Goal: Task Accomplishment & Management: Complete application form

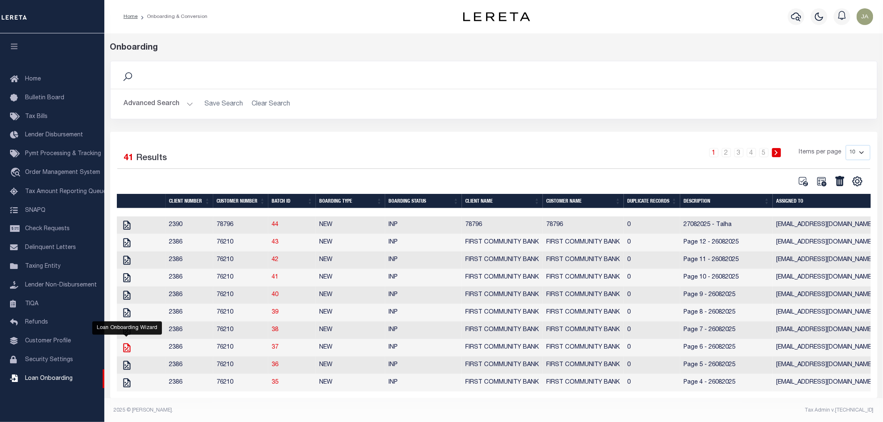
click at [128, 353] on icon "" at bounding box center [126, 348] width 7 height 9
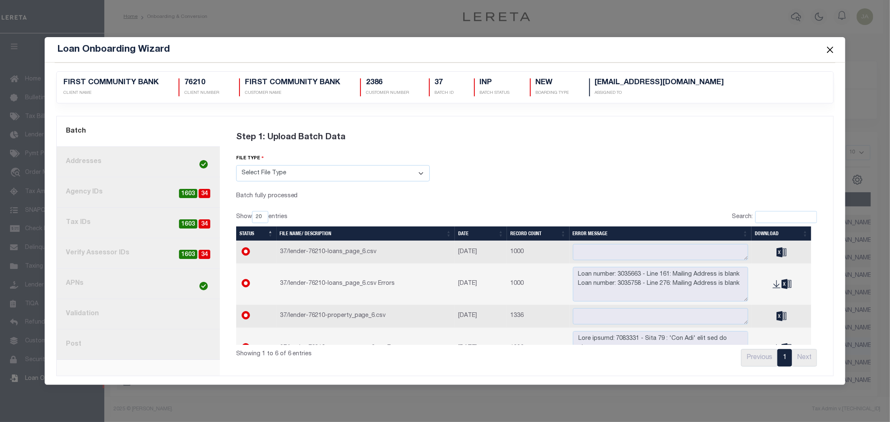
click at [157, 349] on link "8. Post" at bounding box center [138, 345] width 163 height 30
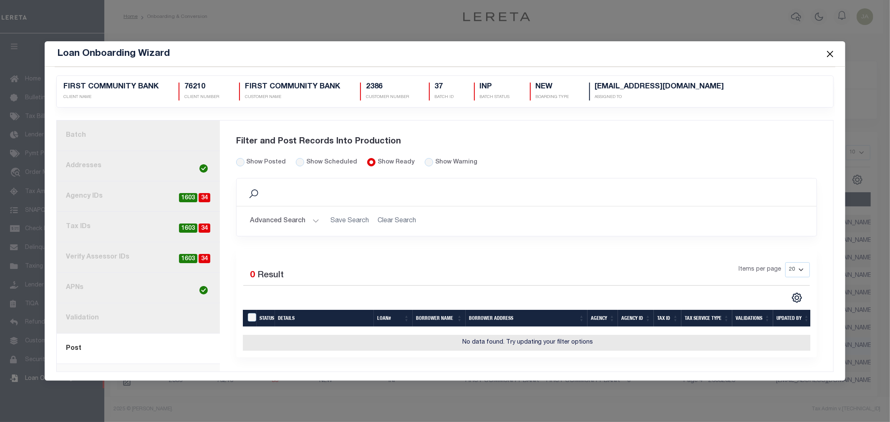
click at [426, 163] on div "Show Warning" at bounding box center [451, 162] width 53 height 9
click at [425, 158] on div "Show Warning" at bounding box center [451, 162] width 53 height 9
click at [425, 159] on input "radio" at bounding box center [429, 162] width 8 height 8
radio input "true"
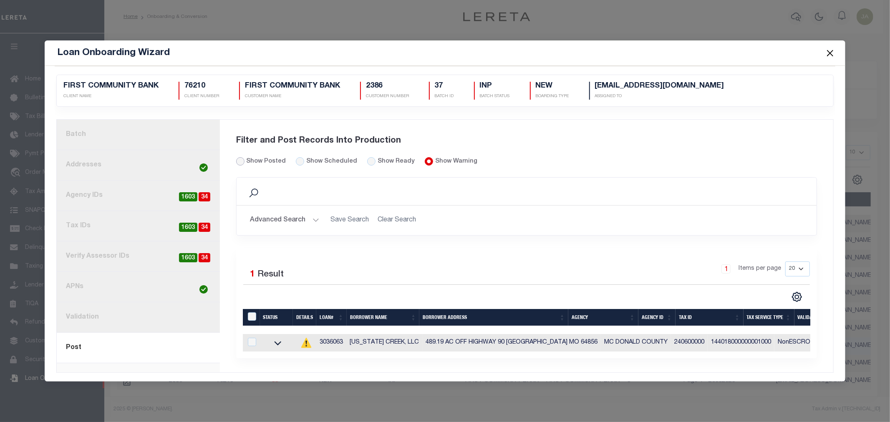
click at [240, 158] on input "Show Posted" at bounding box center [240, 161] width 8 height 8
radio input "true"
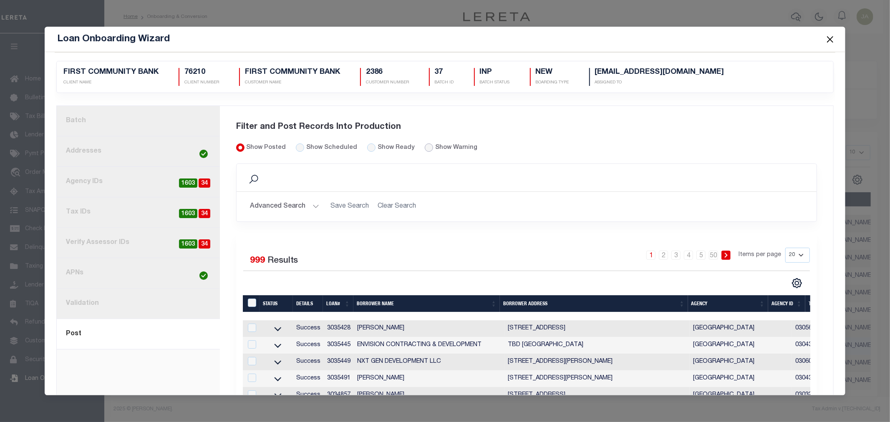
click at [425, 148] on input "radio" at bounding box center [429, 148] width 8 height 8
radio input "true"
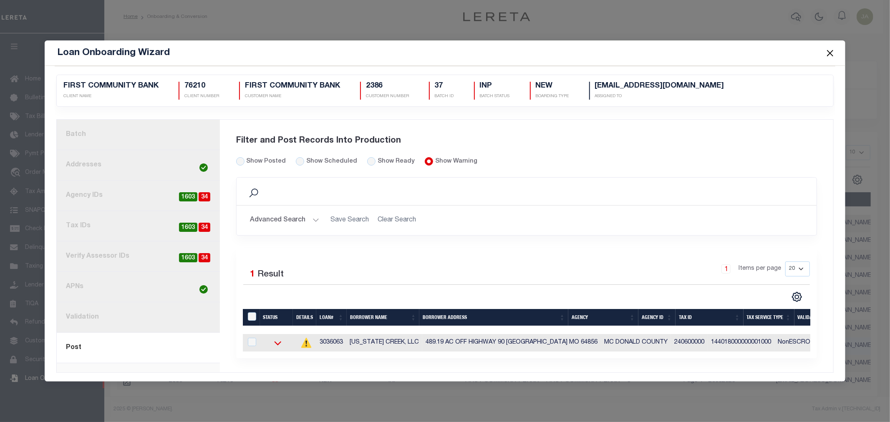
click at [279, 344] on icon at bounding box center [278, 343] width 21 height 9
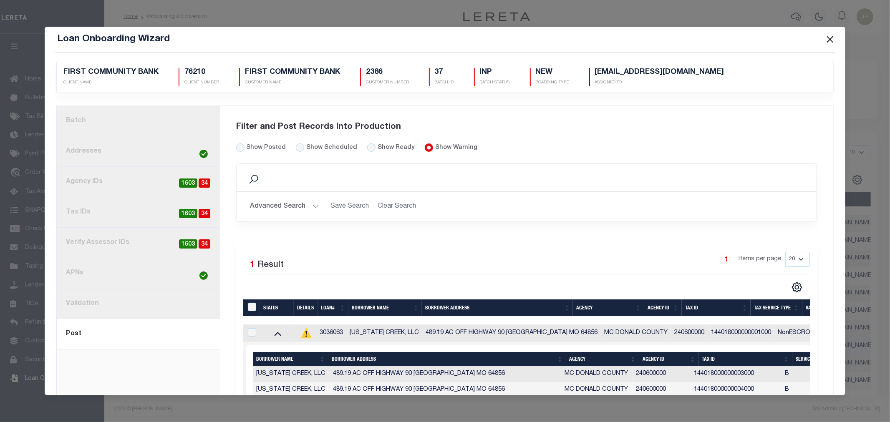
click at [140, 122] on link "1. Batch" at bounding box center [138, 121] width 163 height 30
click at [140, 122] on div "2386 FIRST COMMUNITY BANK CLIENT NAME" at bounding box center [445, 223] width 781 height 343
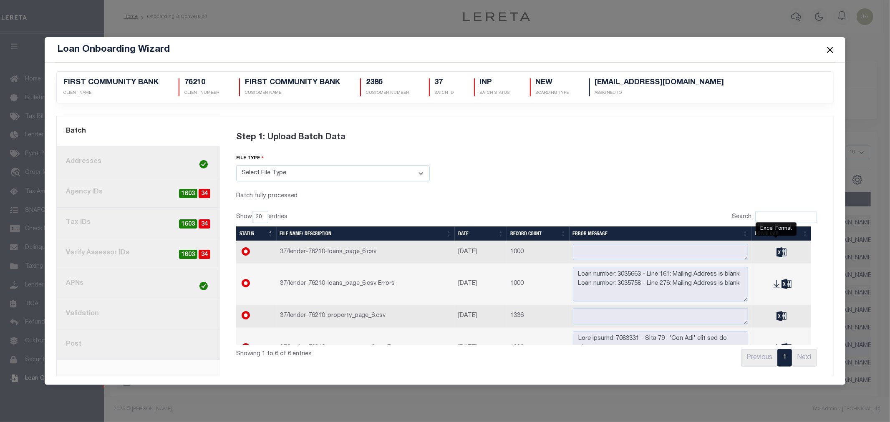
click at [777, 253] on icon "" at bounding box center [782, 253] width 10 height 10
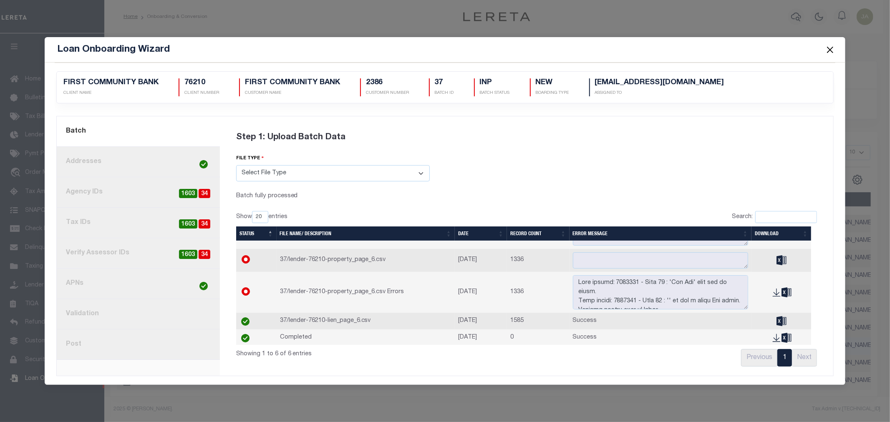
scroll to position [59, 0]
click at [777, 317] on icon "" at bounding box center [782, 321] width 10 height 10
